Goal: Check status: Check status

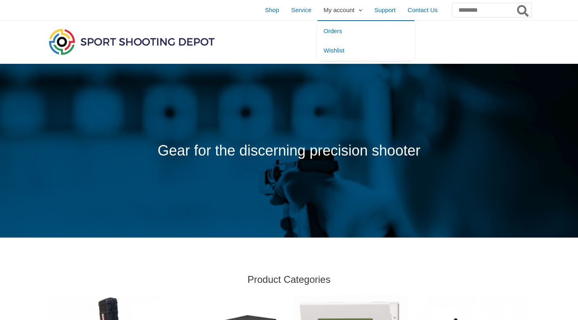
click at [324, 6] on span "My account" at bounding box center [339, 10] width 31 height 20
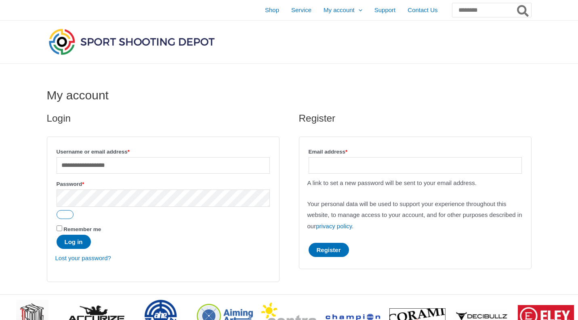
click at [306, 30] on div at bounding box center [210, 42] width 326 height 43
click at [81, 246] on button "Log in" at bounding box center [74, 242] width 34 height 14
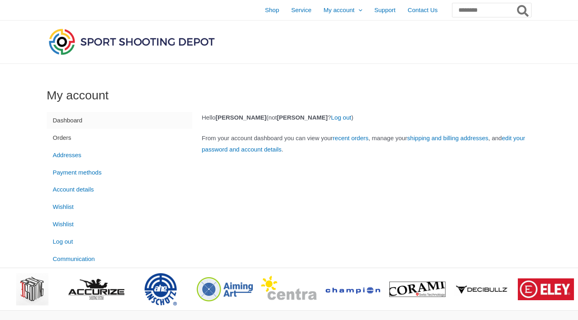
click at [66, 139] on link "Orders" at bounding box center [119, 137] width 145 height 17
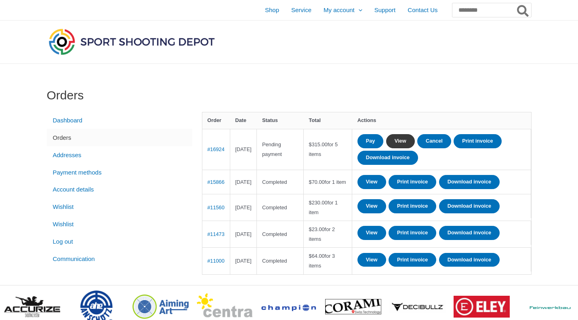
click at [415, 141] on link "View" at bounding box center [400, 141] width 29 height 14
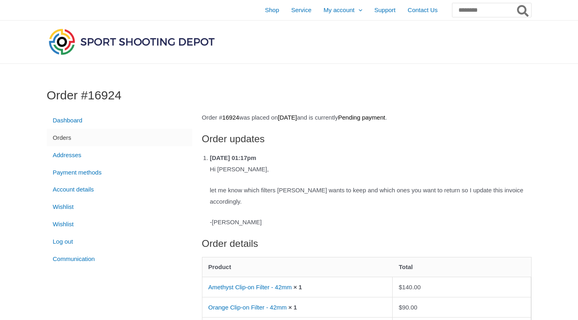
click at [328, 137] on h2 "Order updates" at bounding box center [367, 139] width 330 height 13
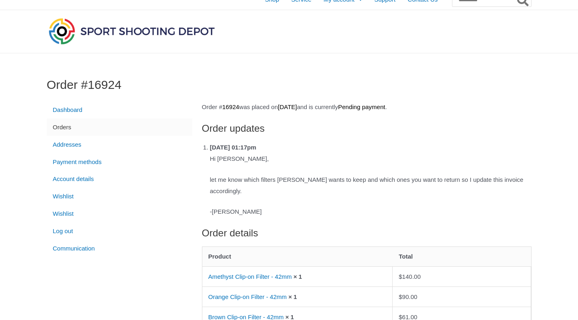
scroll to position [12, 0]
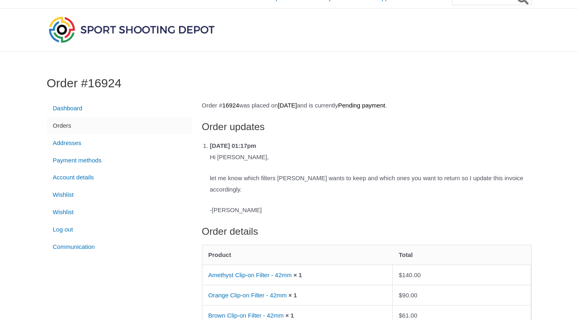
click at [302, 110] on p "Order # 16924 was placed on [DATE] and is currently Pending payment ." at bounding box center [367, 105] width 330 height 11
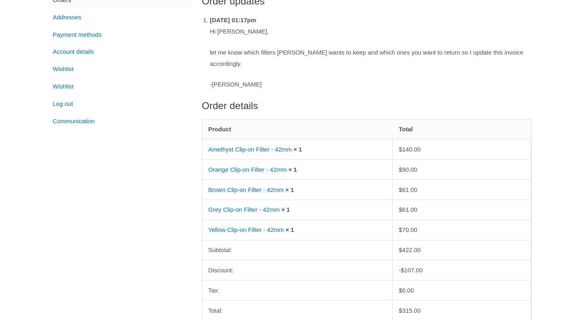
scroll to position [143, 0]
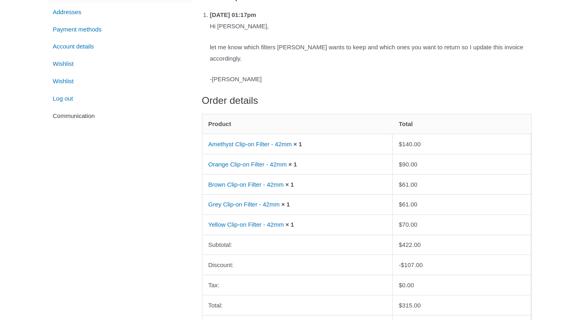
click at [87, 122] on link "Communication" at bounding box center [119, 115] width 145 height 17
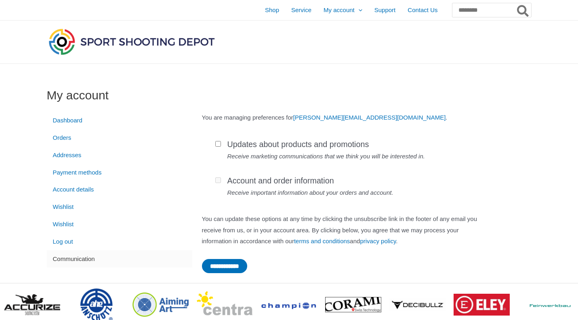
click at [221, 184] on div "Account and order information Receive important information about your orders a…" at bounding box center [343, 187] width 256 height 23
